Goal: Information Seeking & Learning: Learn about a topic

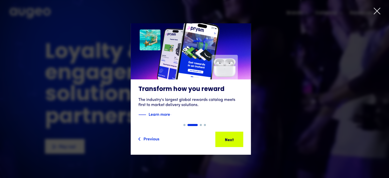
click at [375, 10] on icon at bounding box center [377, 11] width 8 height 8
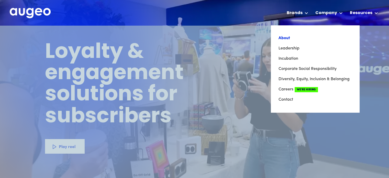
click at [288, 38] on link "About" at bounding box center [315, 38] width 73 height 10
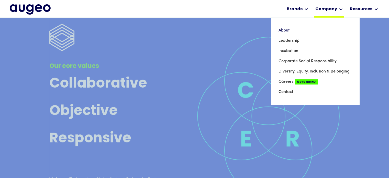
scroll to position [1625, 0]
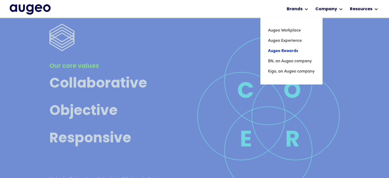
click at [284, 49] on link "Augeo Rewards" at bounding box center [291, 51] width 47 height 10
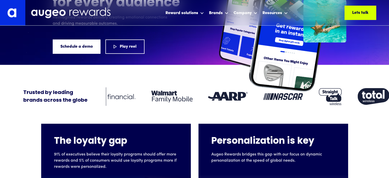
scroll to position [77, 0]
